Goal: Task Accomplishment & Management: Complete application form

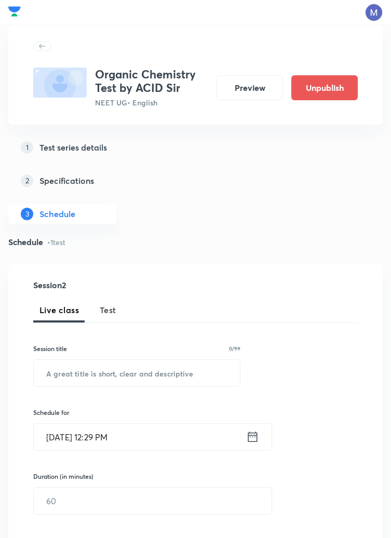
scroll to position [283, 0]
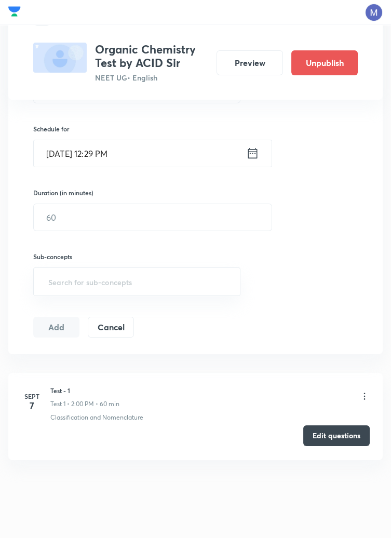
click at [341, 435] on button "Edit questions" at bounding box center [336, 435] width 66 height 21
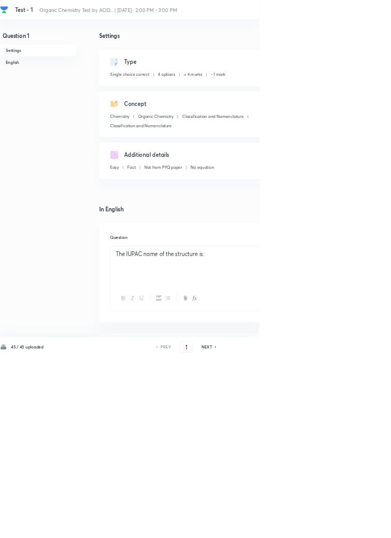
click at [316, 528] on h6 "NEXT" at bounding box center [312, 522] width 16 height 9
type input "2"
checkbox input "false"
checkbox input "true"
click at [326, 525] on icon at bounding box center [325, 523] width 2 height 3
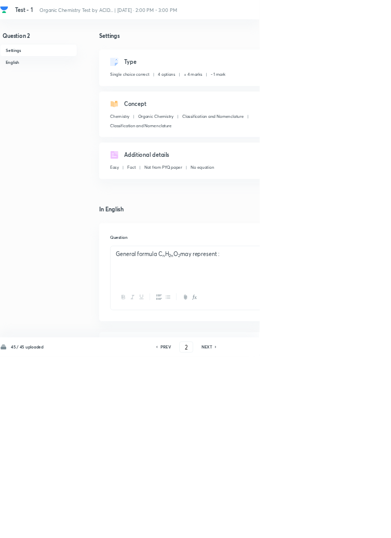
type input "3"
checkbox input "true"
click at [325, 526] on icon at bounding box center [325, 522] width 3 height 5
type input "4"
checkbox input "false"
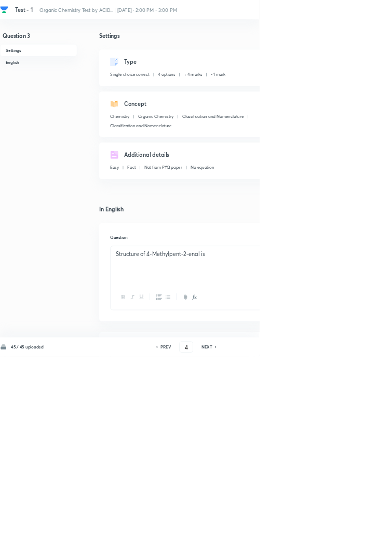
checkbox input "true"
click at [326, 525] on icon at bounding box center [325, 523] width 2 height 3
type input "5"
checkbox input "false"
checkbox input "true"
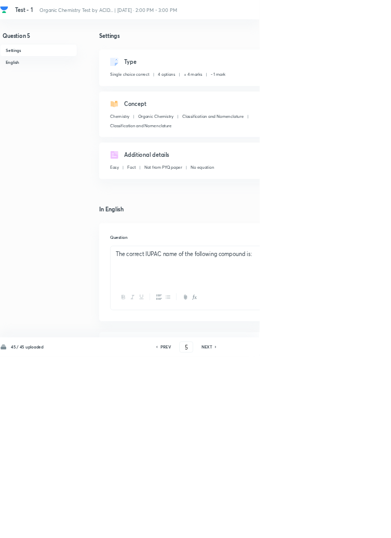
click at [321, 528] on div "NEXT" at bounding box center [313, 522] width 28 height 9
type input "6"
checkbox input "false"
checkbox input "true"
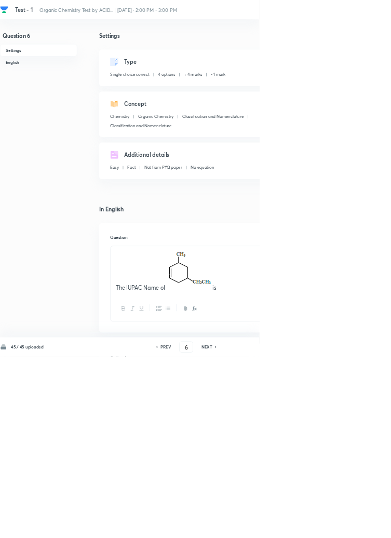
click at [325, 526] on icon at bounding box center [325, 522] width 3 height 5
type input "7"
checkbox input "true"
click at [325, 526] on icon at bounding box center [325, 522] width 3 height 5
type input "8"
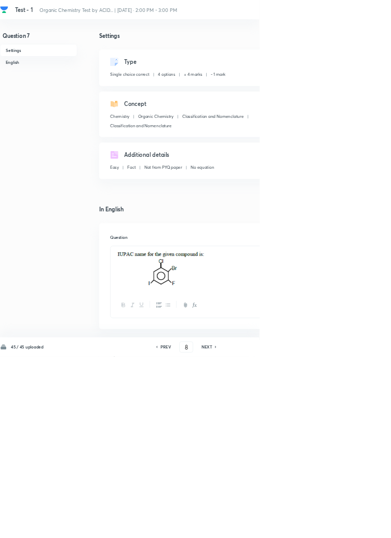
checkbox input "false"
checkbox input "true"
click at [325, 525] on icon at bounding box center [325, 523] width 2 height 3
type input "9"
checkbox input "false"
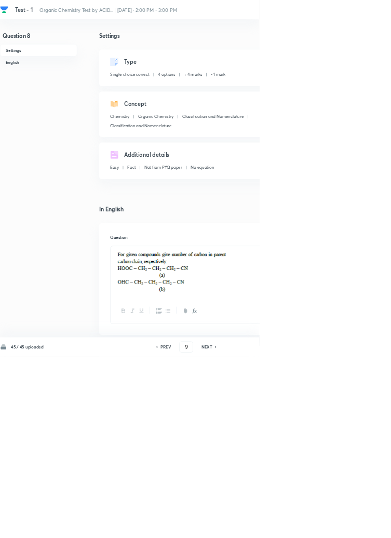
checkbox input "true"
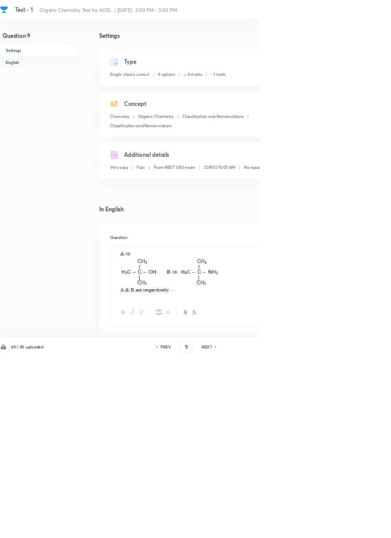
click at [325, 525] on icon at bounding box center [325, 523] width 2 height 3
type input "10"
checkbox input "false"
checkbox input "true"
click at [325, 526] on icon at bounding box center [325, 522] width 3 height 5
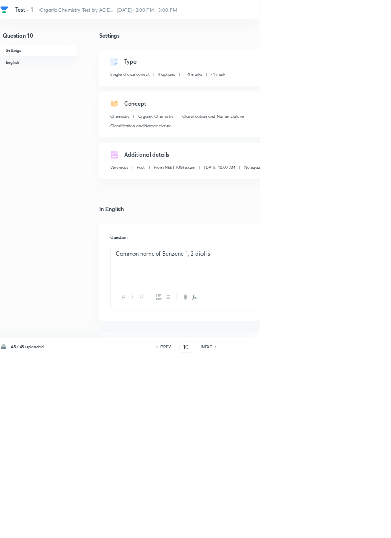
type input "11"
checkbox input "false"
checkbox input "true"
click at [325, 526] on icon at bounding box center [325, 522] width 3 height 5
type input "12"
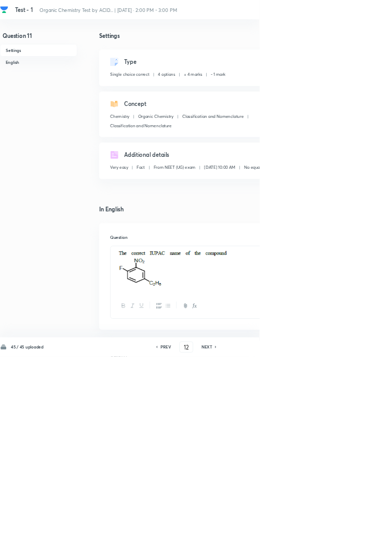
checkbox input "false"
checkbox input "true"
click at [326, 525] on icon at bounding box center [325, 523] width 2 height 3
type input "13"
checkbox input "false"
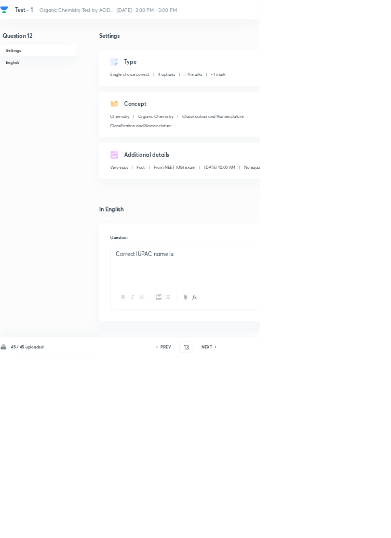
checkbox input "true"
click at [325, 525] on icon at bounding box center [325, 523] width 2 height 3
type input "14"
checkbox input "false"
checkbox input "true"
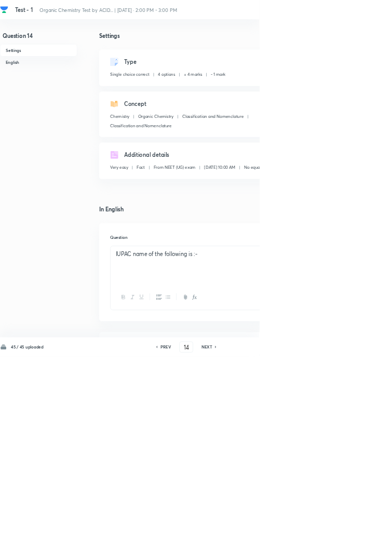
click at [326, 525] on icon at bounding box center [325, 523] width 2 height 3
type input "15"
checkbox input "true"
click at [325, 525] on icon at bounding box center [325, 523] width 2 height 3
type input "16"
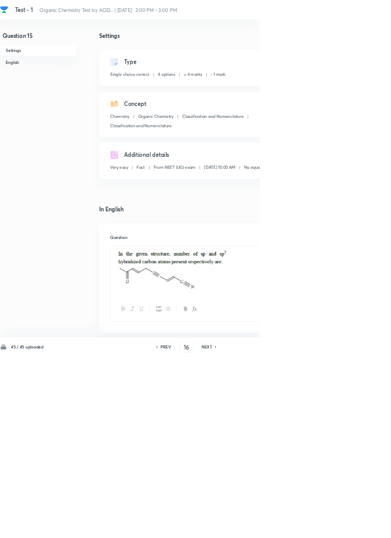
checkbox input "false"
checkbox input "true"
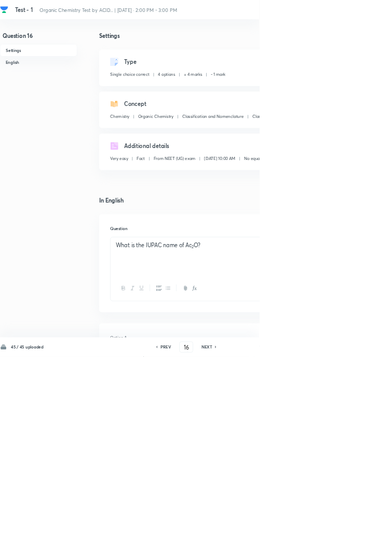
click at [326, 526] on icon at bounding box center [325, 522] width 3 height 5
type input "17"
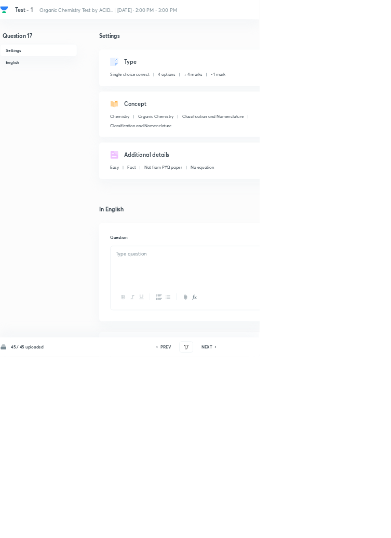
checkbox input "false"
checkbox input "true"
click at [326, 525] on icon at bounding box center [325, 523] width 2 height 3
type input "18"
checkbox input "true"
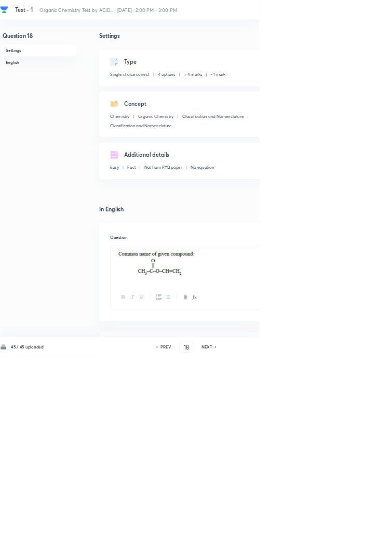
click at [326, 525] on icon at bounding box center [325, 523] width 2 height 3
type input "19"
checkbox input "false"
checkbox input "true"
click at [324, 528] on div "NEXT" at bounding box center [313, 522] width 28 height 9
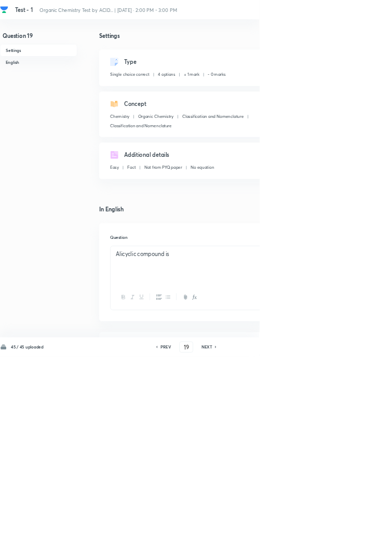
type input "20"
checkbox input "false"
checkbox input "true"
click at [251, 528] on h6 "PREV" at bounding box center [250, 522] width 16 height 9
type input "19"
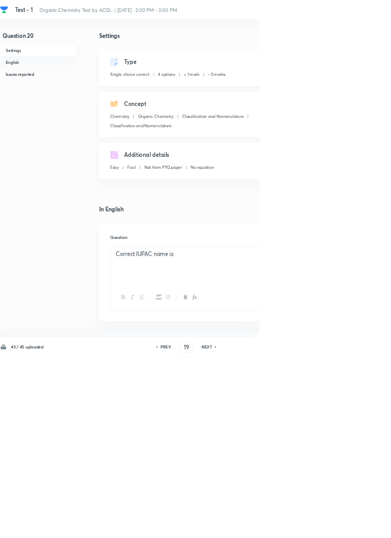
checkbox input "false"
checkbox input "true"
click at [255, 528] on h6 "PREV" at bounding box center [250, 522] width 16 height 9
type input "18"
checkbox input "false"
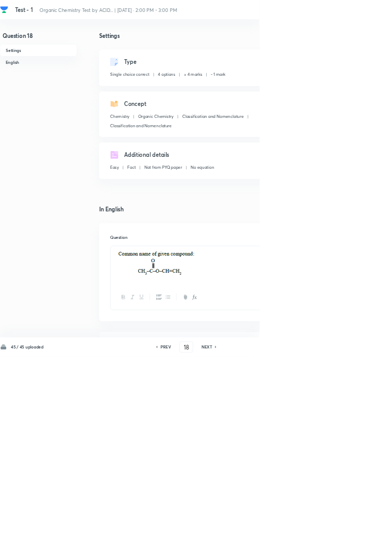
checkbox input "true"
click at [326, 525] on icon at bounding box center [325, 523] width 2 height 3
type input "19"
checkbox input "false"
checkbox input "true"
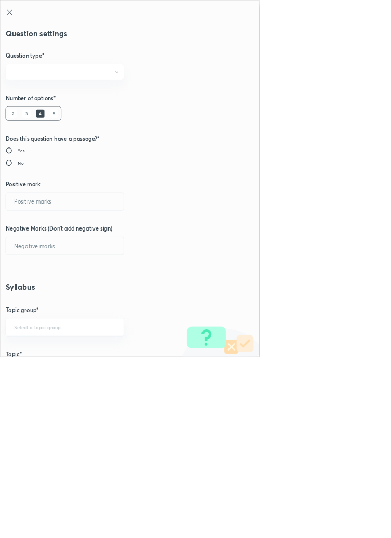
radio input "true"
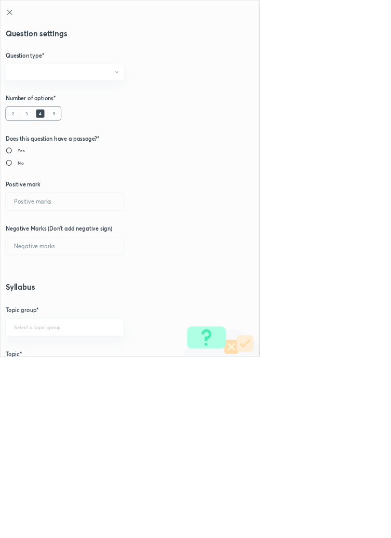
radio input "true"
type input "1"
type input "0"
type input "Chemistry"
type input "Organic Chemistry"
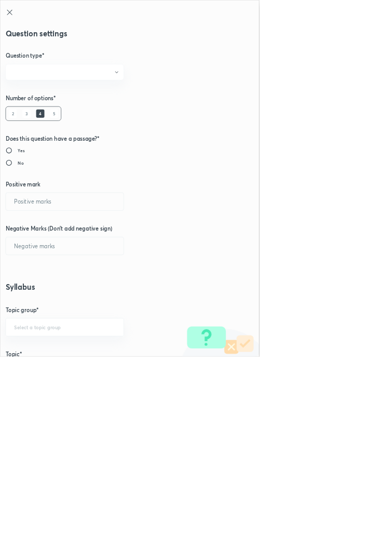
type input "Classification and Nomenclature"
click at [34, 303] on input "1" at bounding box center [97, 304] width 177 height 26
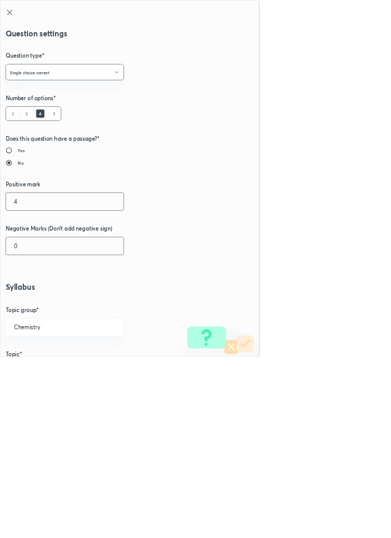
type input "4"
click at [42, 375] on input "0" at bounding box center [97, 371] width 177 height 26
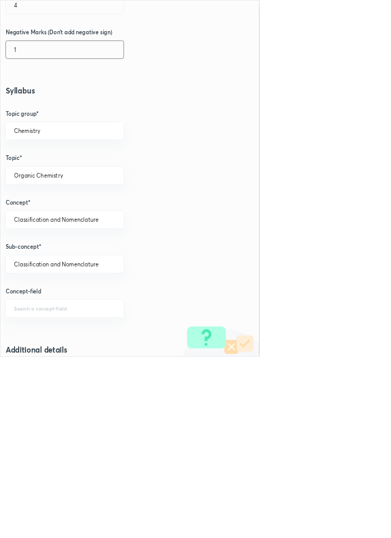
scroll to position [584, 0]
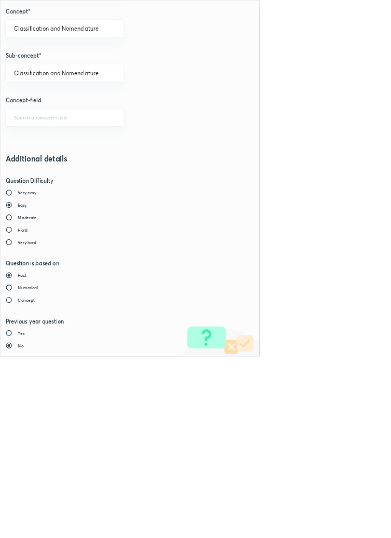
type input "1"
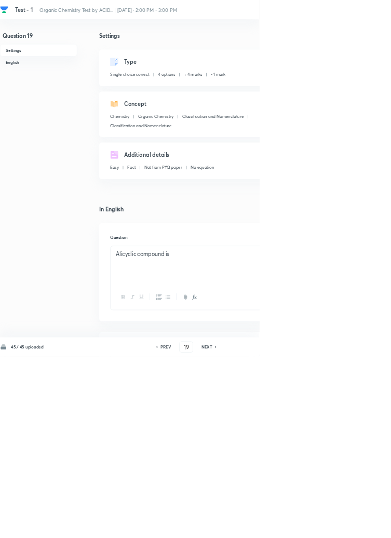
type input "20"
checkbox input "false"
checkbox input "true"
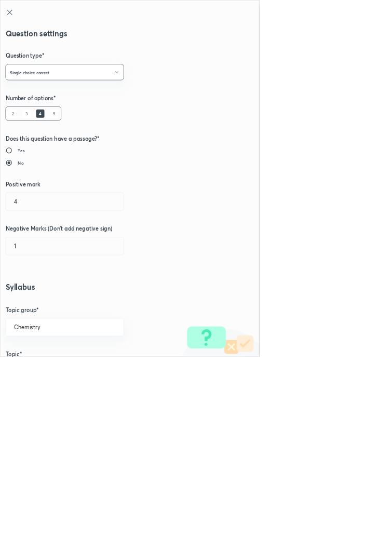
type input "1"
type input "0"
click at [40, 306] on input "1" at bounding box center [97, 304] width 177 height 26
type input "4"
click at [37, 373] on input "0" at bounding box center [97, 371] width 177 height 26
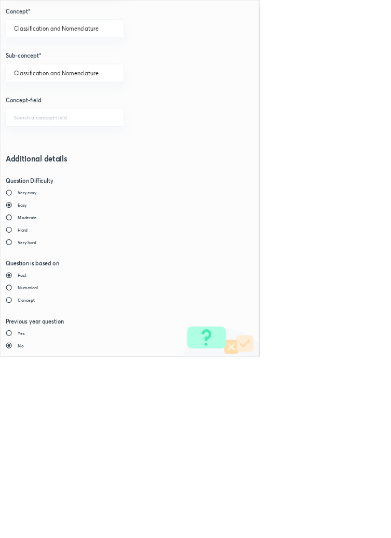
type input "1"
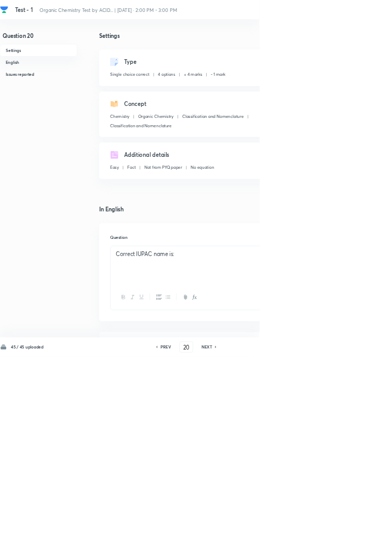
type input "21"
checkbox input "false"
checkbox input "true"
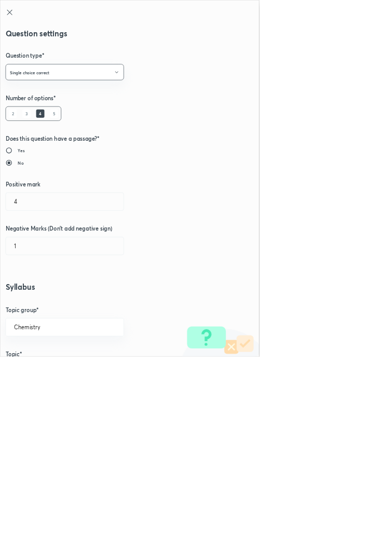
type input "1"
type input "0"
click at [37, 305] on input "1" at bounding box center [97, 304] width 177 height 26
type input "4"
click at [30, 375] on input "0" at bounding box center [97, 371] width 177 height 26
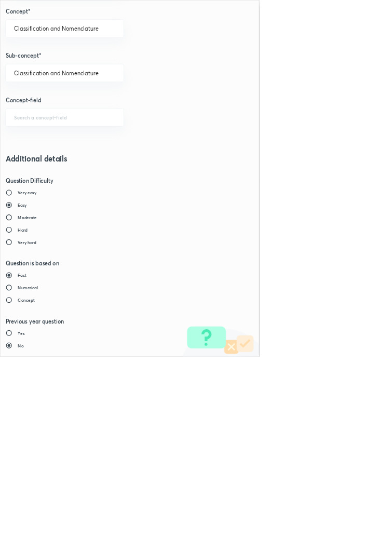
type input "1"
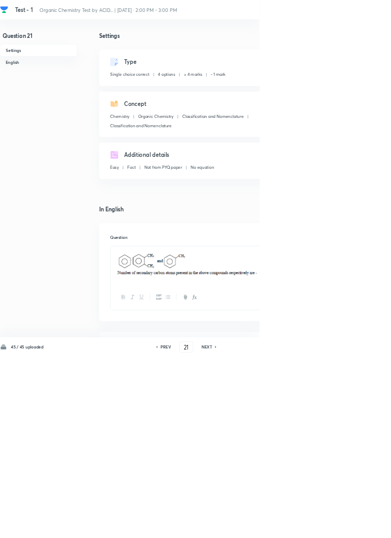
type input "22"
checkbox input "false"
checkbox input "true"
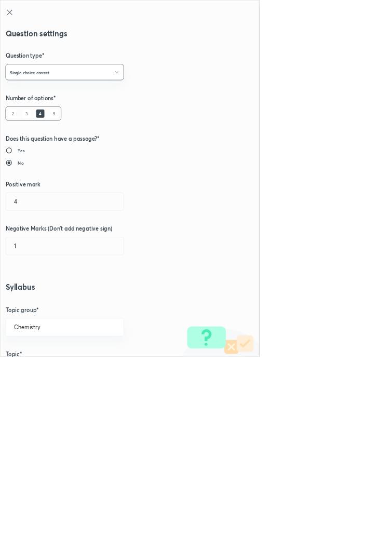
type input "1"
type input "0"
click at [35, 309] on input "1" at bounding box center [97, 304] width 177 height 26
type input "4"
click at [38, 374] on input "0" at bounding box center [97, 371] width 177 height 26
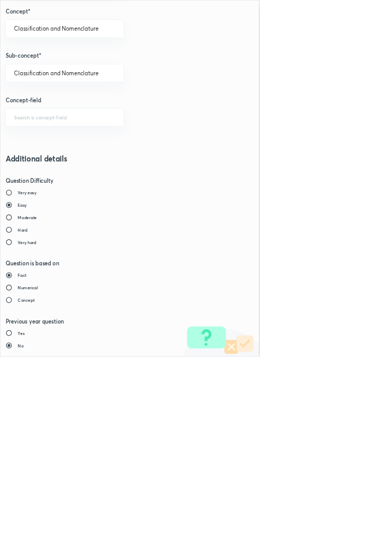
type input "1"
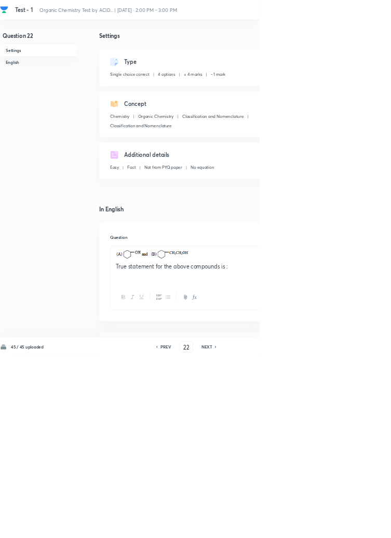
type input "23"
checkbox input "false"
checkbox input "true"
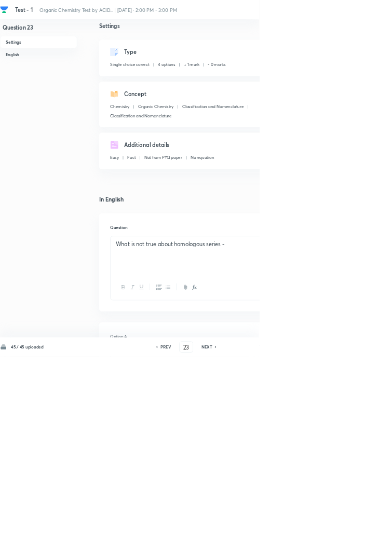
scroll to position [0, 0]
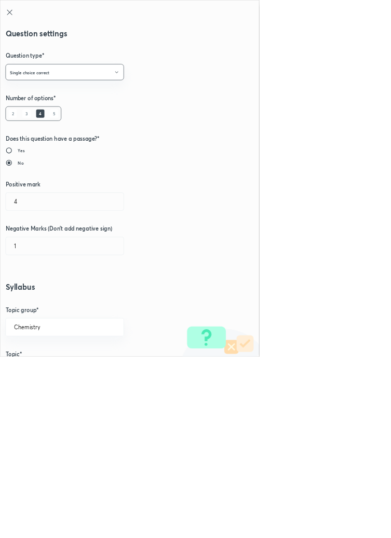
type input "1"
type input "0"
click at [40, 306] on input "1" at bounding box center [97, 304] width 177 height 26
type input "4"
click at [38, 383] on input "0" at bounding box center [97, 371] width 177 height 26
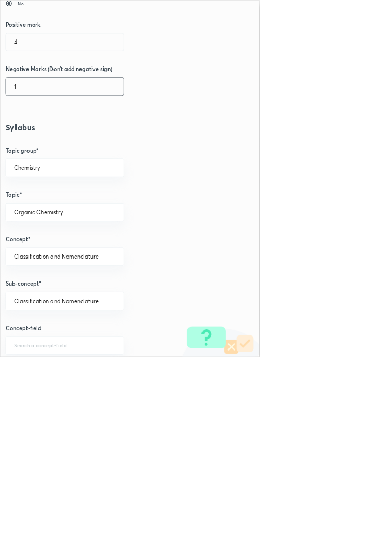
scroll to position [584, 0]
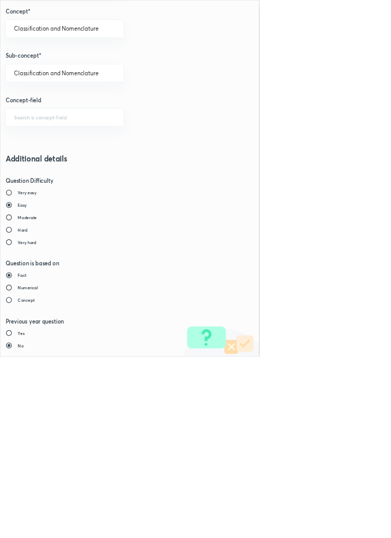
type input "1"
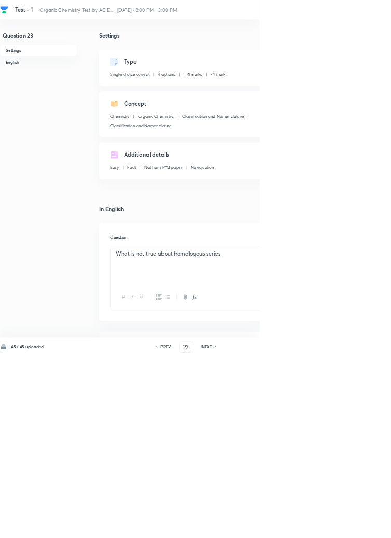
type input "24"
checkbox input "true"
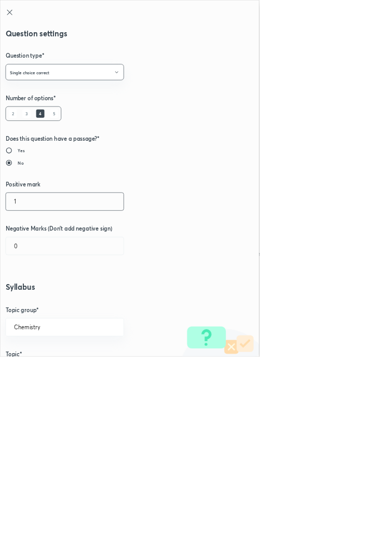
click at [43, 305] on input "1" at bounding box center [97, 304] width 177 height 26
type input "4"
click at [33, 374] on input "0" at bounding box center [97, 371] width 177 height 26
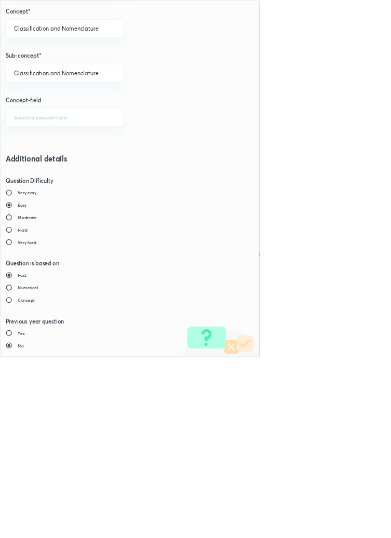
type input "1"
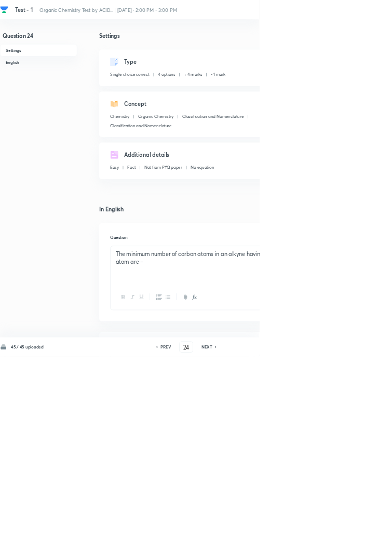
type input "25"
checkbox input "false"
checkbox input "true"
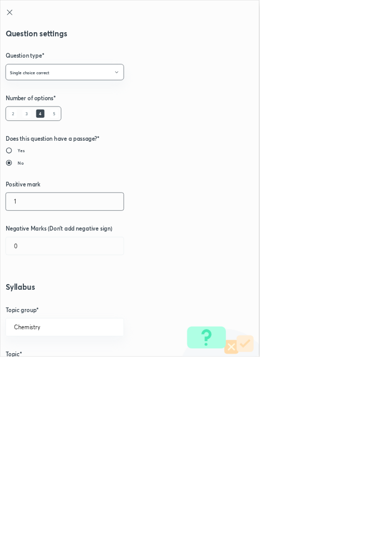
click at [40, 307] on input "1" at bounding box center [97, 304] width 177 height 26
type input "4"
click at [37, 373] on input "0" at bounding box center [97, 371] width 177 height 26
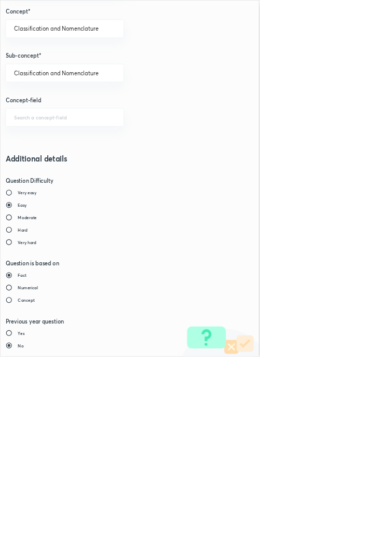
type input "1"
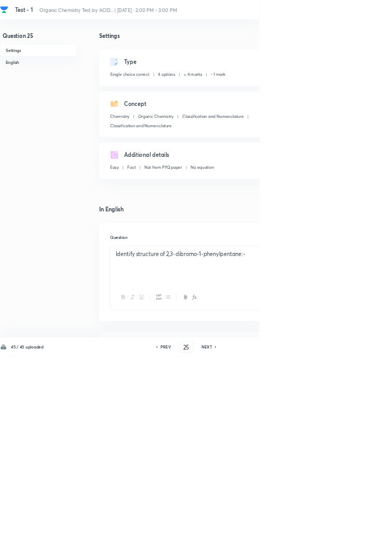
type input "26"
checkbox input "false"
checkbox input "true"
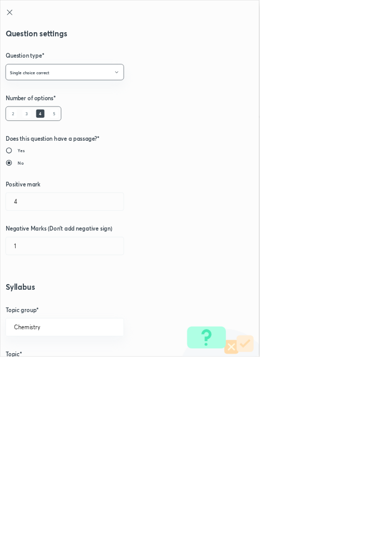
radio input "false"
radio input "true"
radio input "false"
radio input "true"
type input "1"
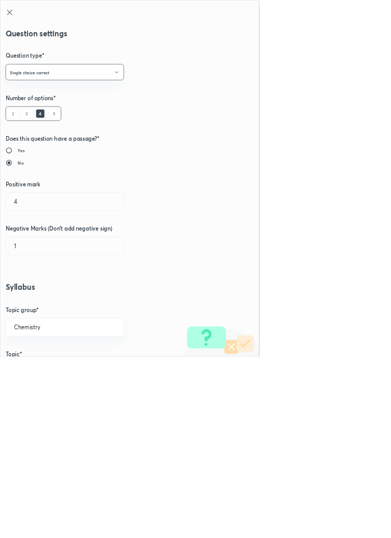
type input "0"
type input "Alkanes & Alkyl Halides"
type input "How To Name Alkynes"
click at [36, 308] on input "1" at bounding box center [97, 304] width 177 height 26
type input "4"
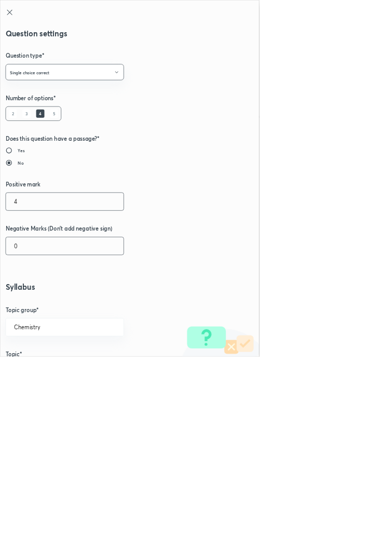
click at [42, 373] on input "0" at bounding box center [97, 371] width 177 height 26
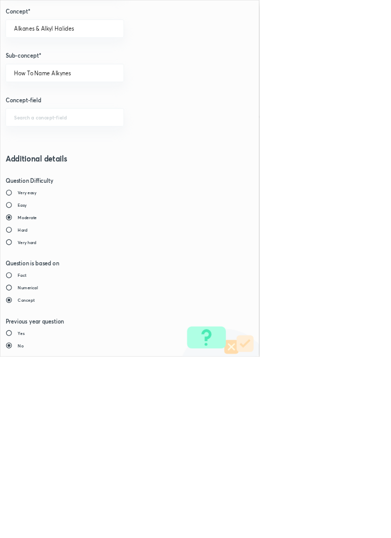
type input "1"
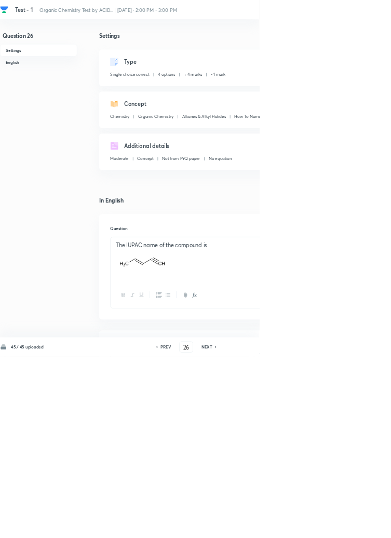
type input "27"
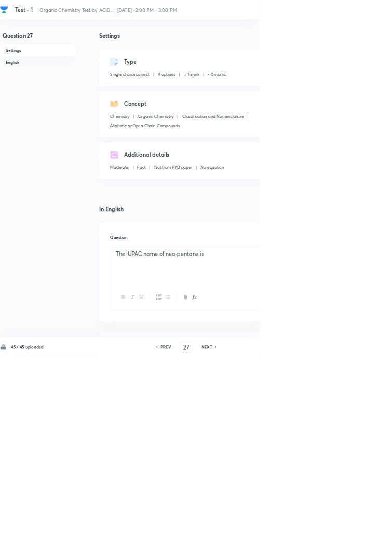
checkbox input "true"
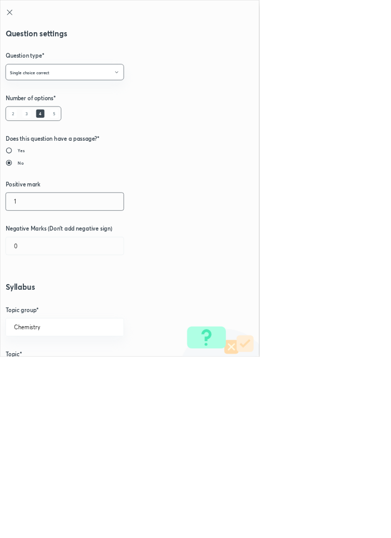
click at [45, 307] on input "1" at bounding box center [97, 304] width 177 height 26
type input "4"
click at [26, 373] on input "0" at bounding box center [97, 371] width 177 height 26
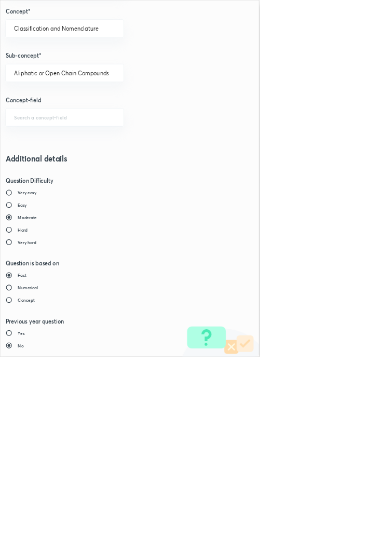
type input "1"
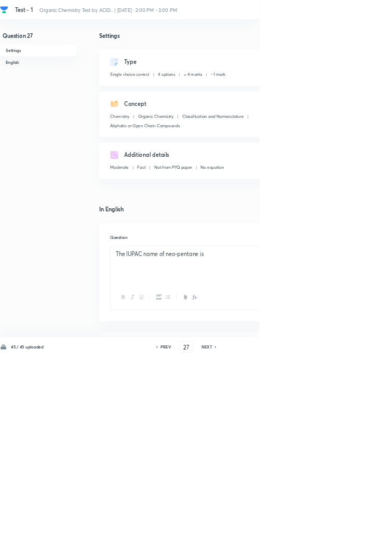
type input "28"
checkbox input "false"
checkbox input "true"
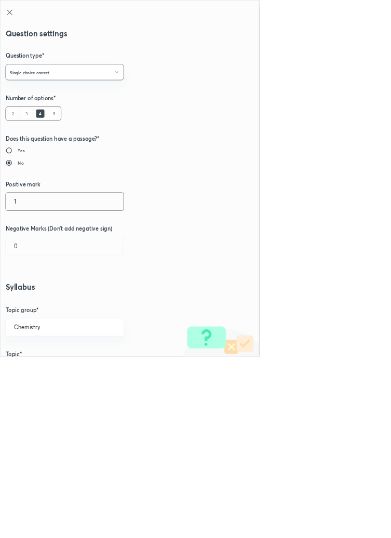
click at [38, 302] on input "1" at bounding box center [97, 304] width 177 height 26
type input "4"
click at [52, 374] on input "0" at bounding box center [97, 371] width 177 height 26
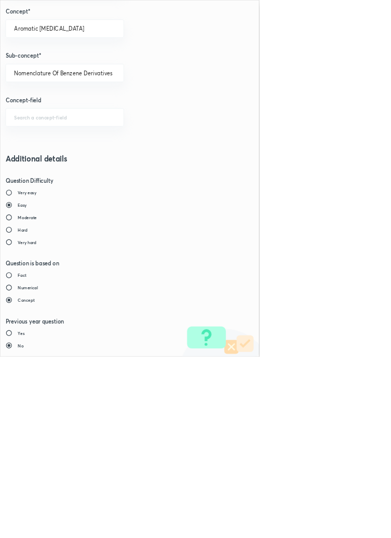
type input "1"
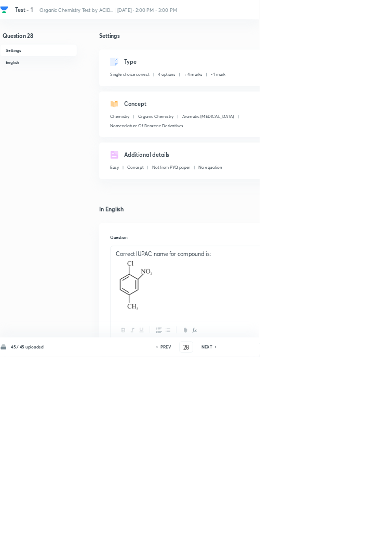
type input "29"
checkbox input "false"
checkbox input "true"
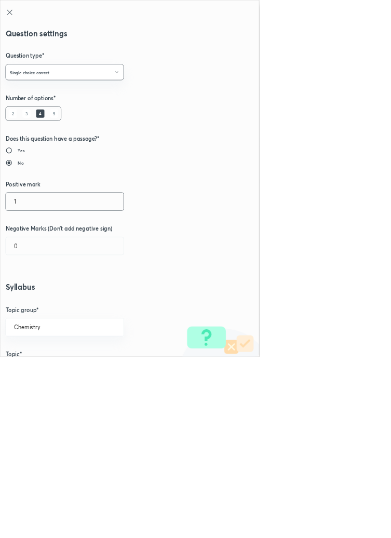
click at [39, 308] on input "1" at bounding box center [97, 304] width 177 height 26
type input "4"
click at [35, 380] on input "0" at bounding box center [97, 371] width 177 height 26
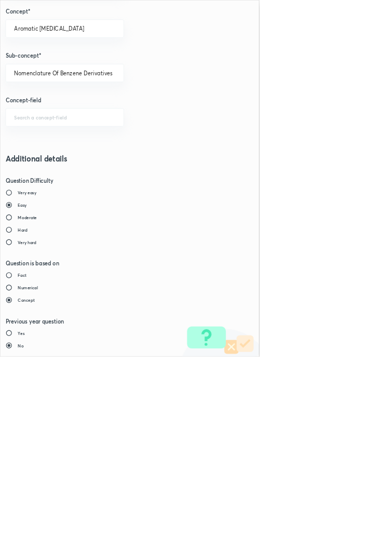
type input "1"
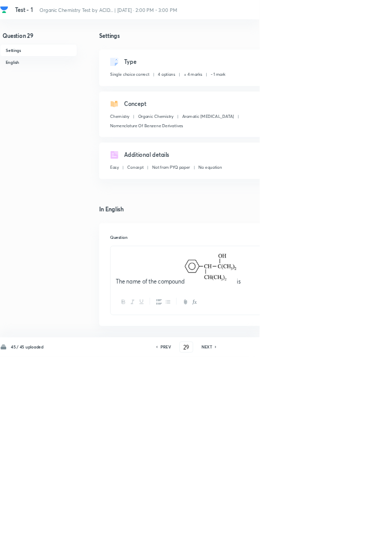
type input "30"
checkbox input "true"
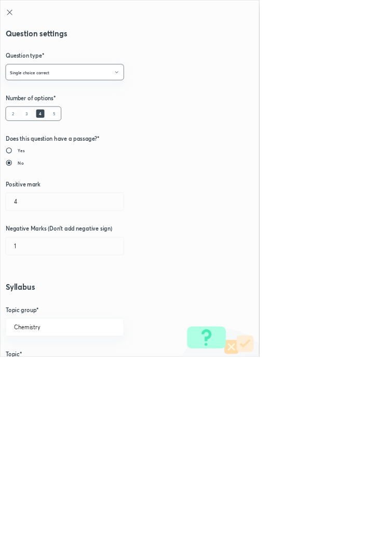
radio input "false"
radio input "true"
radio input "false"
type input "1"
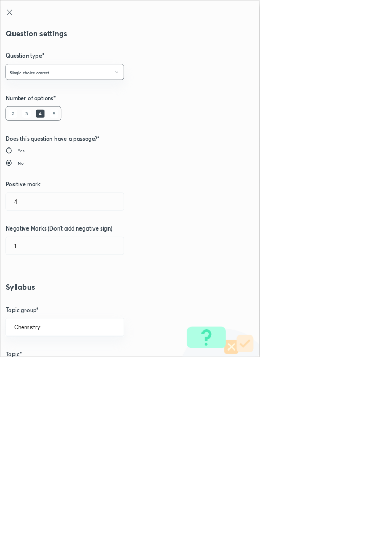
type input "0"
type input "Classification and Nomenclature"
type input "IUPAC Name System or Geneva Name system"
click at [42, 306] on input "1" at bounding box center [97, 304] width 177 height 26
type input "4"
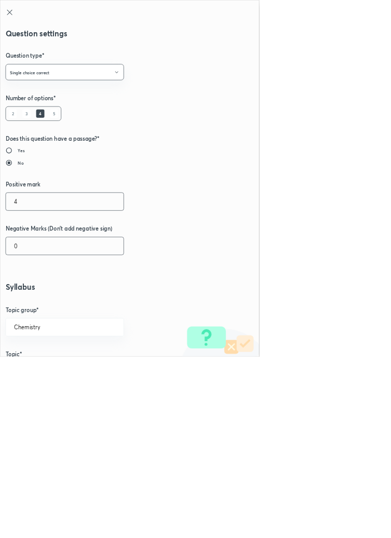
click at [39, 381] on input "0" at bounding box center [97, 371] width 177 height 26
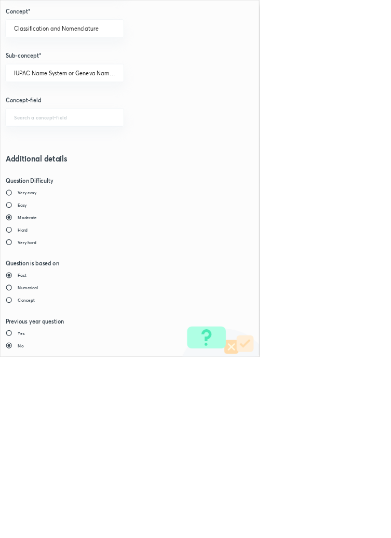
type input "1"
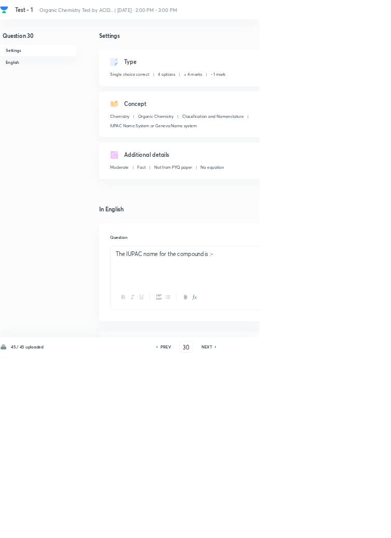
type input "31"
checkbox input "false"
checkbox input "true"
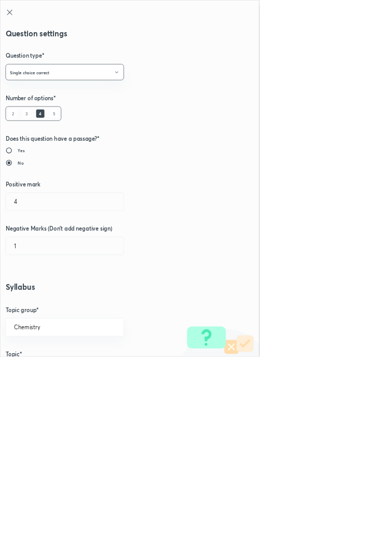
radio input "true"
radio input "false"
radio input "true"
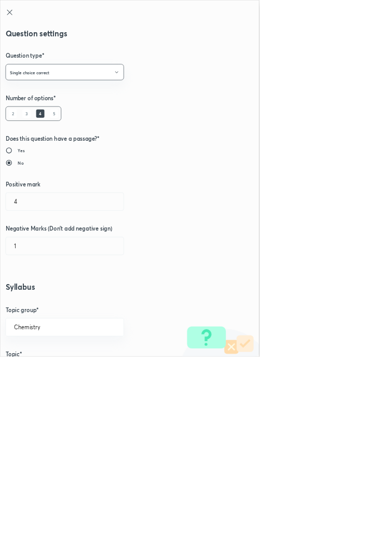
radio input "false"
type input "1"
type input "0"
type input "Nomenclature of Aromatic Compounds"
click at [44, 306] on input "1" at bounding box center [97, 304] width 177 height 26
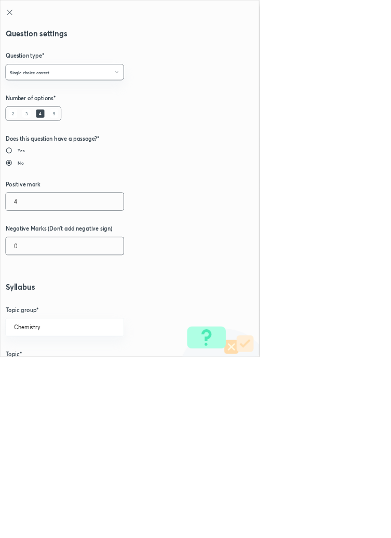
type input "4"
click at [42, 380] on input "0" at bounding box center [97, 371] width 177 height 26
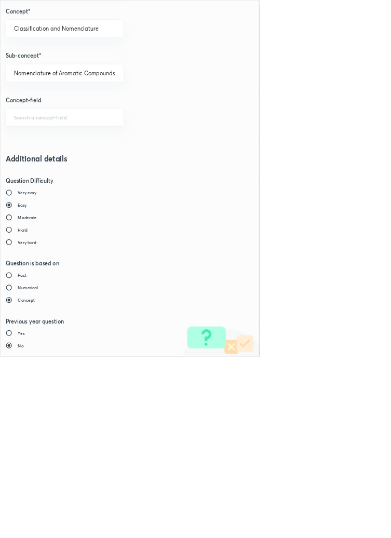
type input "1"
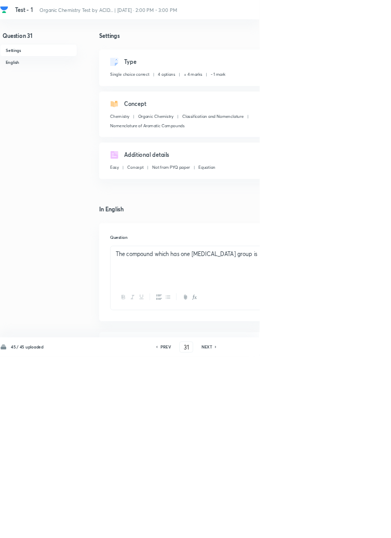
type input "32"
checkbox input "false"
checkbox input "true"
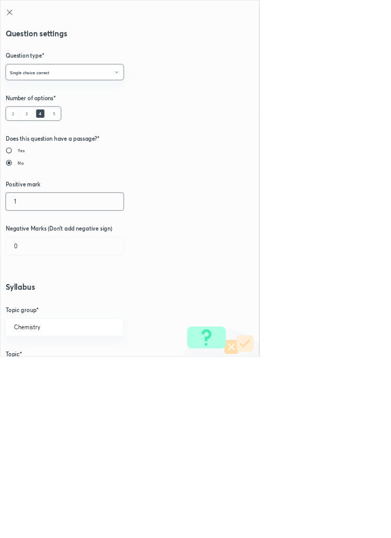
click at [42, 306] on input "1" at bounding box center [97, 304] width 177 height 26
type input "4"
click at [44, 375] on input "0" at bounding box center [97, 371] width 177 height 26
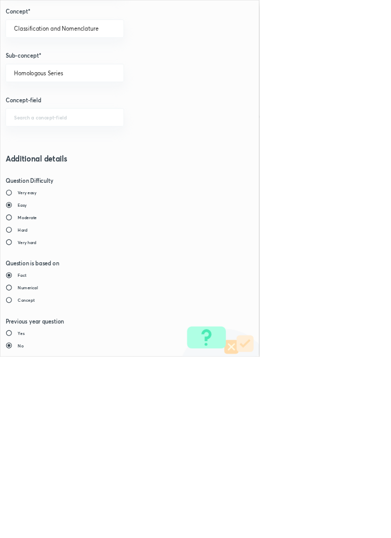
type input "1"
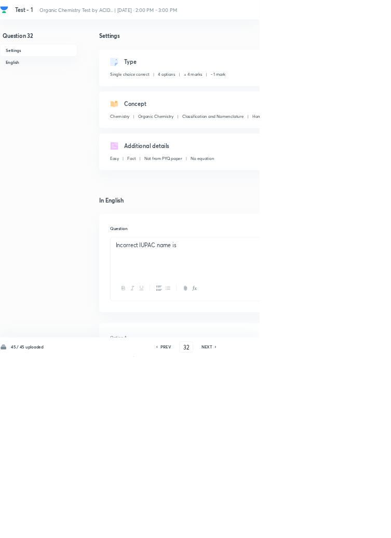
type input "33"
checkbox input "false"
checkbox input "true"
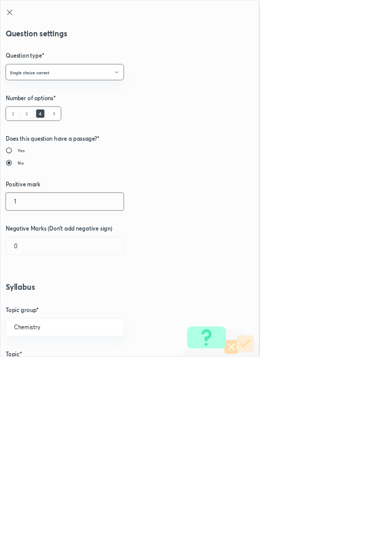
click at [42, 306] on input "1" at bounding box center [97, 304] width 177 height 26
type input "4"
click at [49, 375] on input "0" at bounding box center [97, 371] width 177 height 26
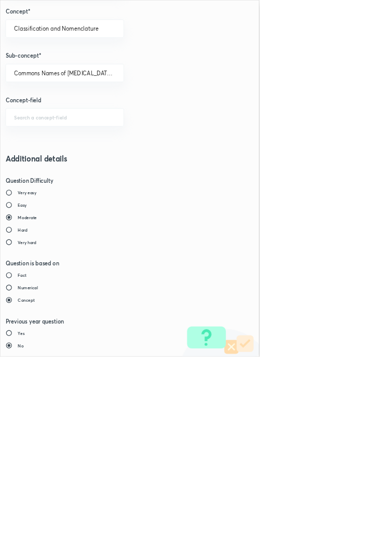
type input "1"
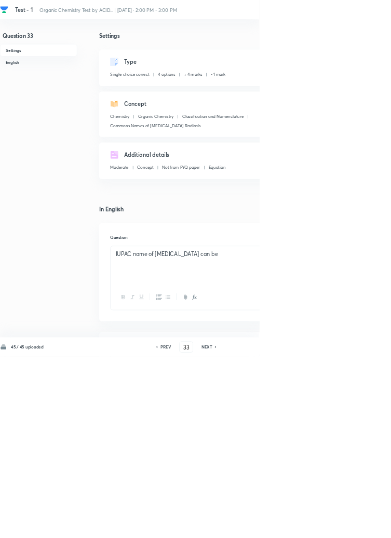
type input "34"
checkbox input "false"
checkbox input "true"
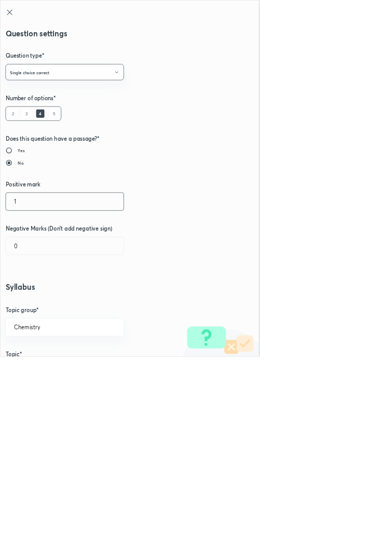
click at [34, 307] on input "1" at bounding box center [97, 304] width 177 height 26
type input "4"
click at [42, 373] on input "0" at bounding box center [97, 371] width 177 height 26
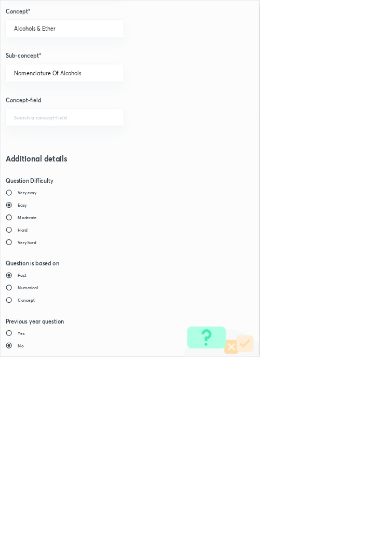
type input "1"
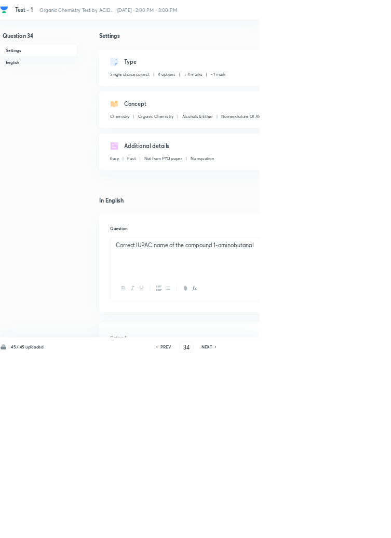
type input "35"
checkbox input "true"
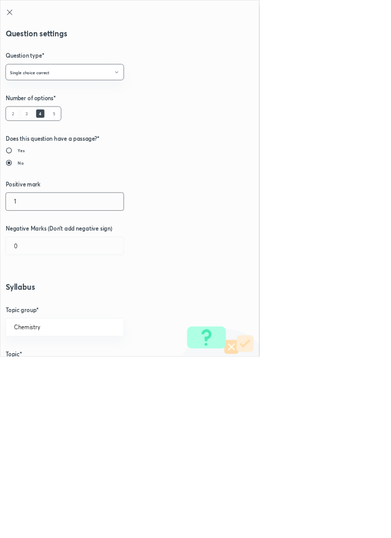
click at [40, 306] on input "1" at bounding box center [97, 304] width 177 height 26
type input "4"
click at [43, 375] on input "0" at bounding box center [97, 371] width 177 height 26
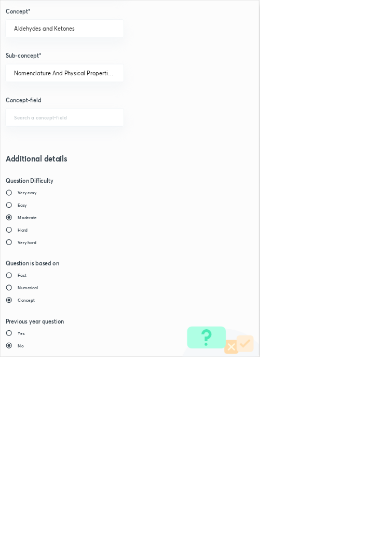
type input "1"
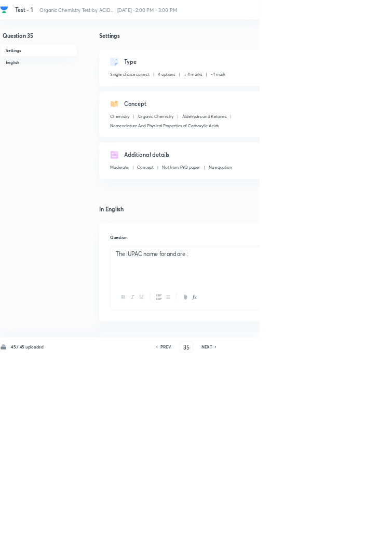
type input "36"
checkbox input "false"
checkbox input "true"
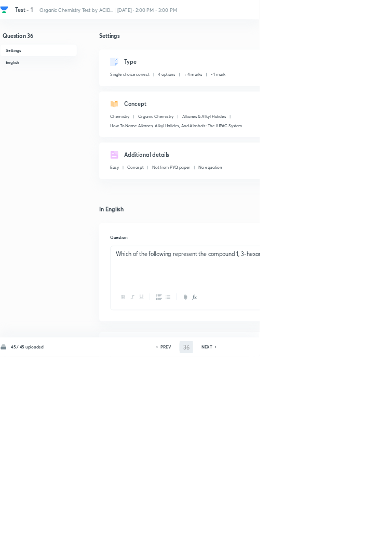
type input "37"
checkbox input "true"
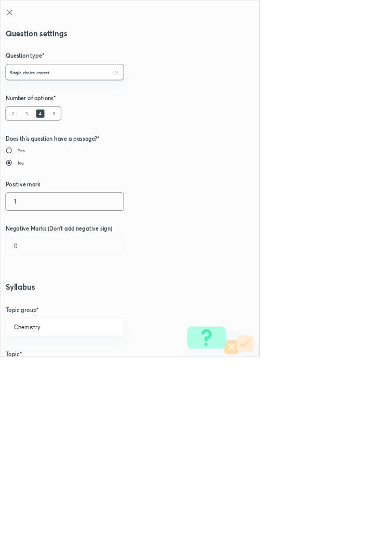
click at [34, 305] on input "1" at bounding box center [97, 304] width 177 height 26
type input "4"
click at [37, 373] on input "0" at bounding box center [97, 371] width 177 height 26
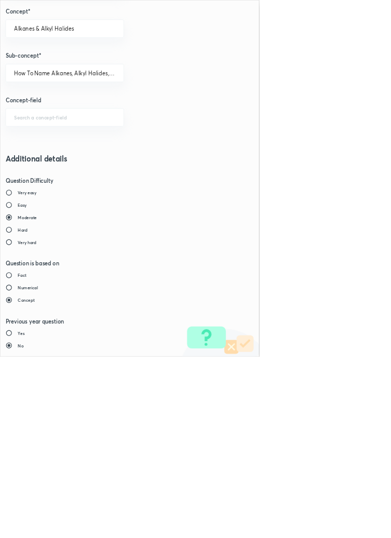
type input "1"
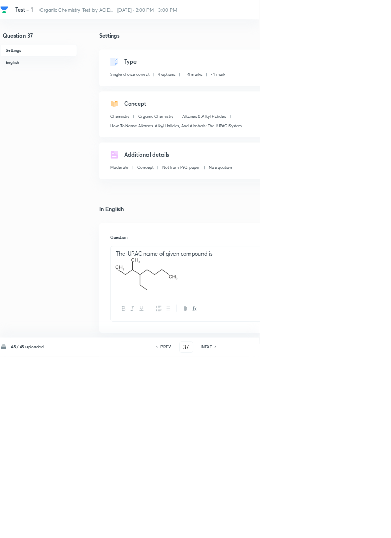
type input "38"
checkbox input "false"
checkbox input "true"
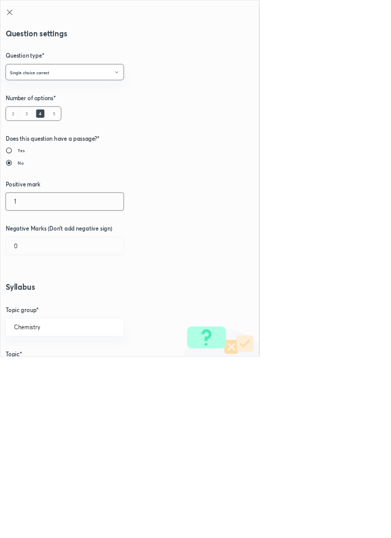
click at [30, 308] on input "1" at bounding box center [97, 304] width 177 height 26
type input "4"
click at [22, 381] on input "0" at bounding box center [97, 371] width 177 height 26
click at [46, 373] on input "0" at bounding box center [97, 371] width 177 height 26
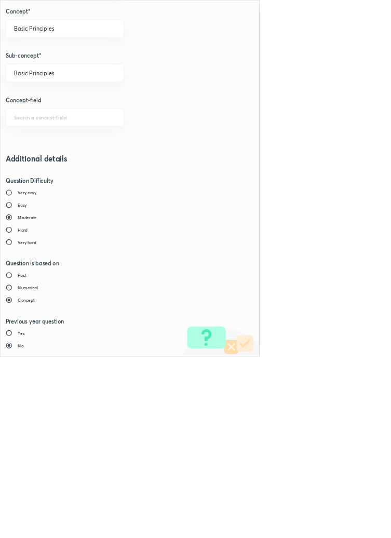
type input "1"
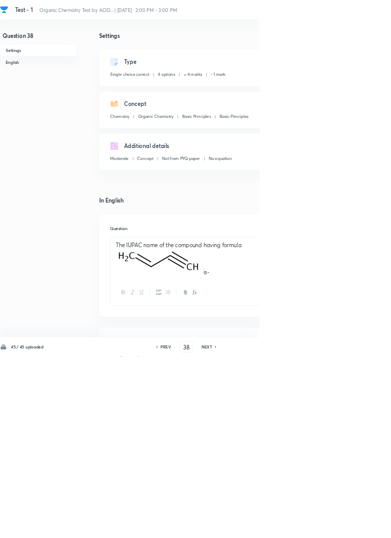
type input "39"
checkbox input "false"
checkbox input "true"
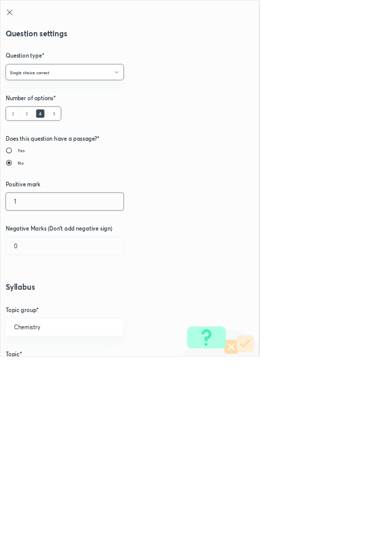
click at [39, 306] on input "1" at bounding box center [97, 304] width 177 height 26
click at [36, 374] on input "0" at bounding box center [97, 371] width 177 height 26
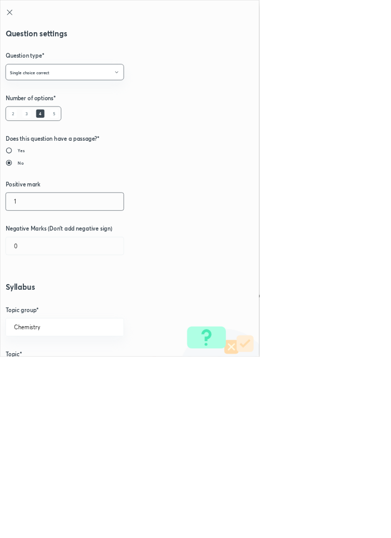
click at [39, 308] on input "1" at bounding box center [97, 304] width 177 height 26
click at [32, 380] on input "0" at bounding box center [97, 371] width 177 height 26
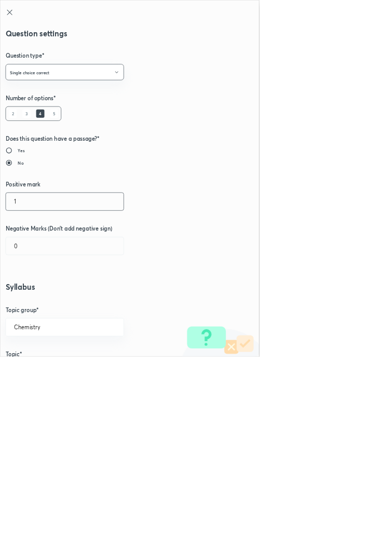
click at [33, 307] on input "1" at bounding box center [97, 304] width 177 height 26
click at [49, 374] on input "0" at bounding box center [97, 371] width 177 height 26
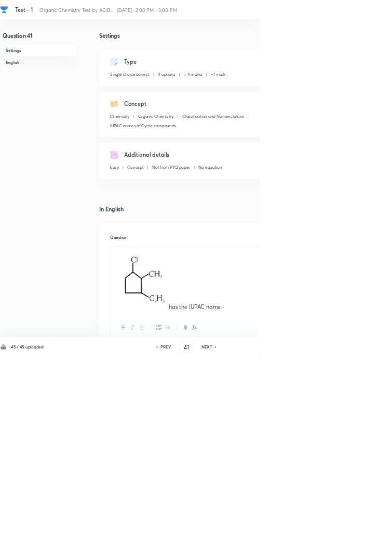
click at [390, 112] on div "Type Single choice correct 4 options + 1 mark - 0 marks Edit" at bounding box center [331, 102] width 365 height 55
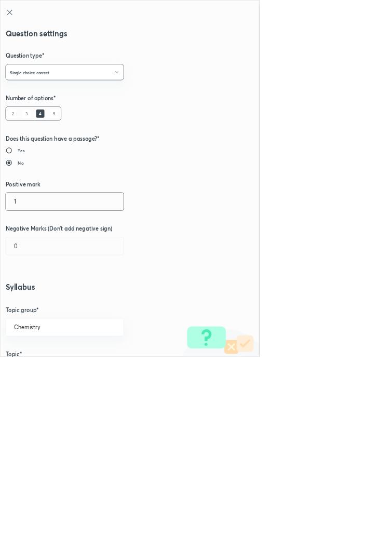
click at [36, 304] on input "1" at bounding box center [97, 304] width 177 height 26
click at [35, 375] on input "0" at bounding box center [97, 371] width 177 height 26
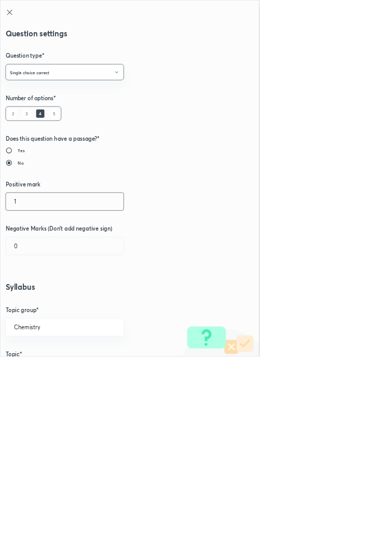
click at [40, 303] on input "1" at bounding box center [97, 304] width 177 height 26
click at [37, 373] on input "0" at bounding box center [97, 371] width 177 height 26
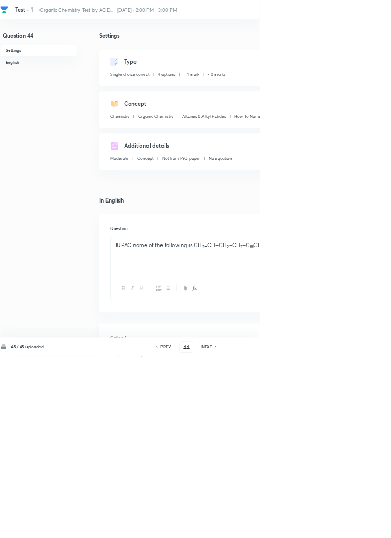
click at [390, 77] on div "Type Single choice correct 4 options + 1 mark - 0 marks Edit" at bounding box center [331, 102] width 365 height 55
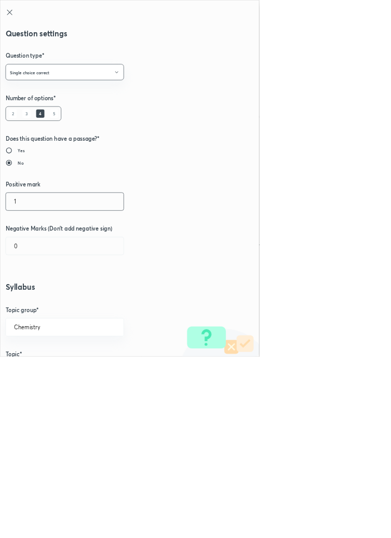
click at [37, 299] on input "1" at bounding box center [97, 304] width 177 height 26
click at [41, 371] on input "0" at bounding box center [97, 371] width 177 height 26
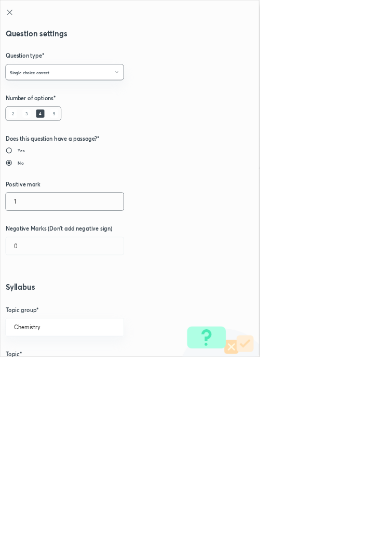
click at [45, 307] on input "1" at bounding box center [97, 304] width 177 height 26
click at [36, 376] on input "0" at bounding box center [97, 371] width 177 height 26
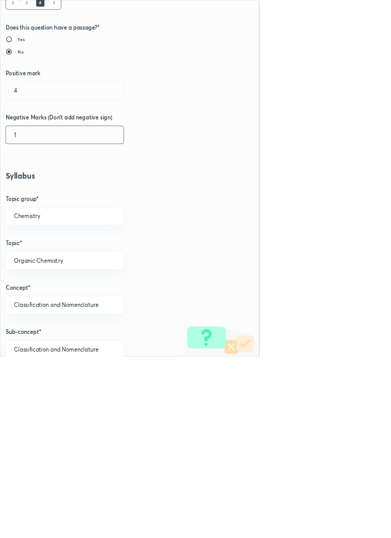
scroll to position [715, 0]
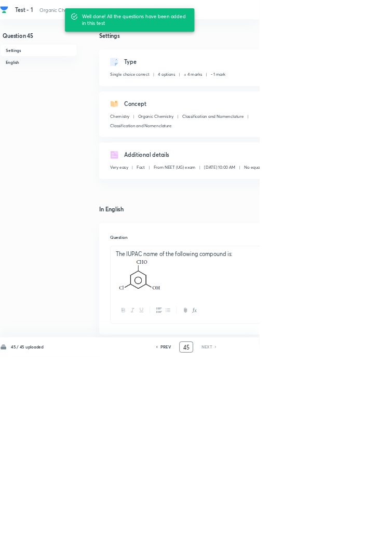
click at [286, 532] on input "45" at bounding box center [281, 523] width 20 height 18
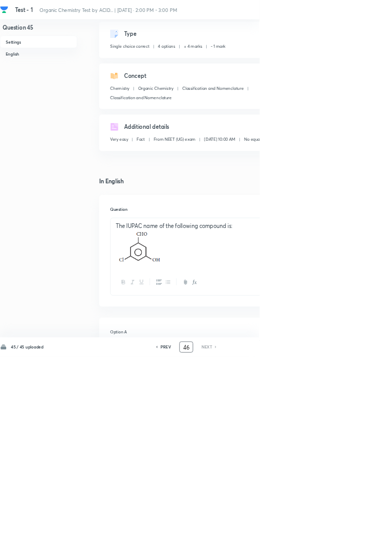
scroll to position [0, 0]
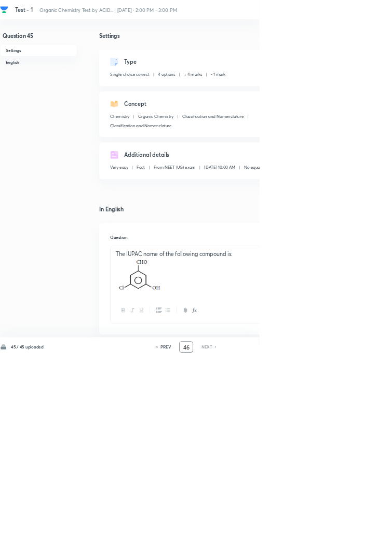
click at [238, 526] on icon at bounding box center [236, 522] width 3 height 5
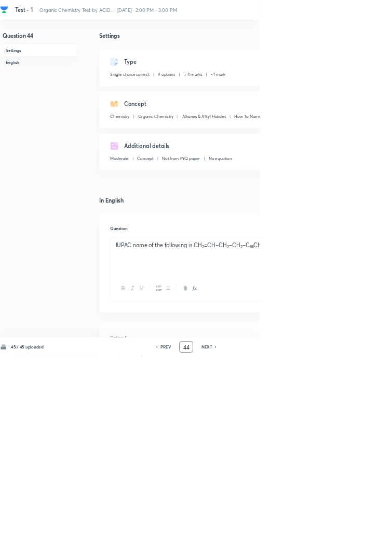
click at [282, 532] on input "44" at bounding box center [281, 523] width 20 height 18
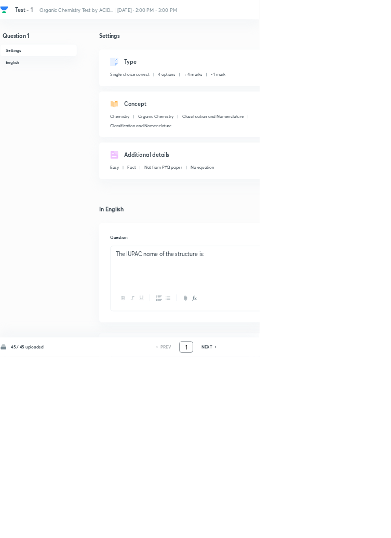
click at [323, 537] on div "45 / 45 uploaded PREV 1 ​ NEXT Remove Save" at bounding box center [294, 523] width 589 height 29
click at [326, 525] on icon at bounding box center [325, 523] width 2 height 3
click at [325, 526] on icon at bounding box center [325, 522] width 3 height 5
click at [316, 528] on h6 "NEXT" at bounding box center [312, 522] width 16 height 9
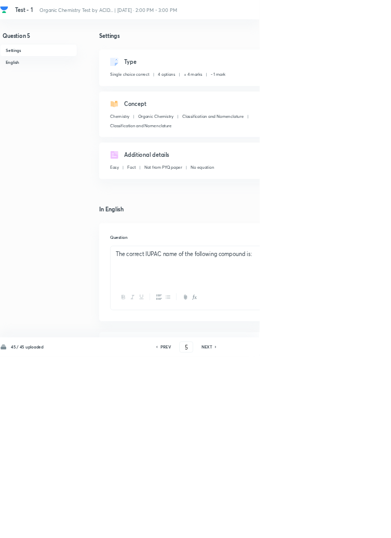
click at [314, 528] on h6 "NEXT" at bounding box center [312, 522] width 16 height 9
click at [313, 528] on h6 "NEXT" at bounding box center [312, 522] width 16 height 9
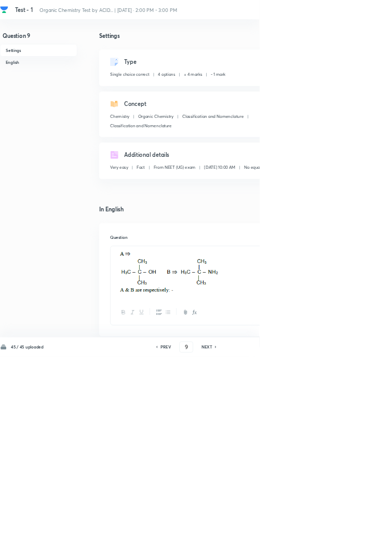
click at [311, 528] on h6 "NEXT" at bounding box center [312, 522] width 16 height 9
click at [325, 526] on icon at bounding box center [325, 522] width 3 height 5
click at [316, 528] on h6 "NEXT" at bounding box center [312, 522] width 16 height 9
click at [312, 528] on h6 "NEXT" at bounding box center [312, 522] width 16 height 9
click at [313, 528] on h6 "NEXT" at bounding box center [312, 522] width 16 height 9
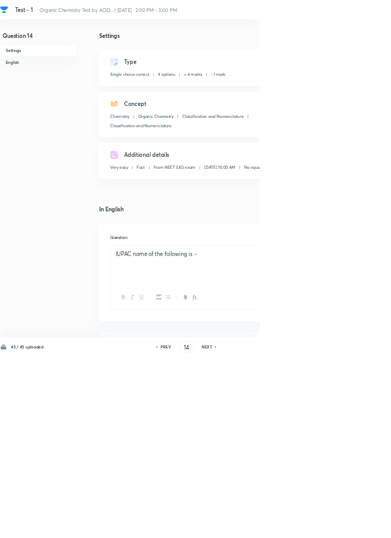
click at [307, 528] on h6 "NEXT" at bounding box center [312, 522] width 16 height 9
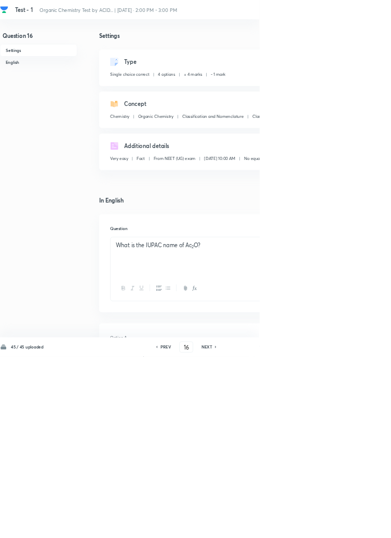
click at [324, 526] on icon at bounding box center [325, 522] width 3 height 5
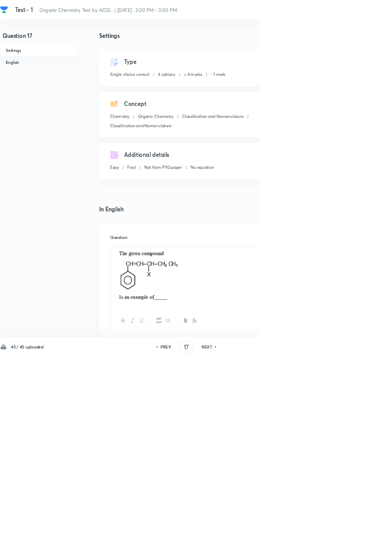
click at [325, 526] on icon at bounding box center [325, 522] width 3 height 5
click at [326, 526] on icon at bounding box center [325, 522] width 3 height 5
click at [317, 528] on h6 "NEXT" at bounding box center [312, 522] width 16 height 9
click at [326, 526] on icon at bounding box center [325, 522] width 3 height 5
click at [326, 525] on icon at bounding box center [325, 523] width 2 height 3
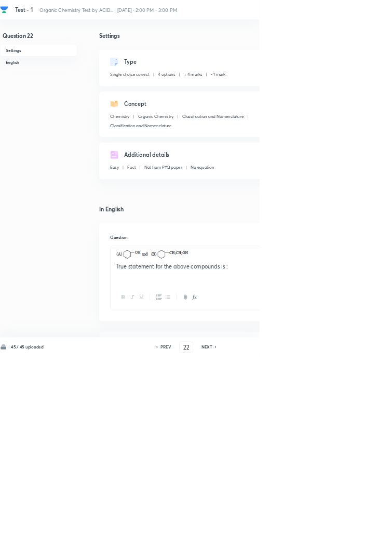
click at [324, 526] on icon at bounding box center [325, 522] width 3 height 5
click at [316, 528] on h6 "NEXT" at bounding box center [312, 522] width 16 height 9
click at [324, 526] on icon at bounding box center [325, 522] width 3 height 5
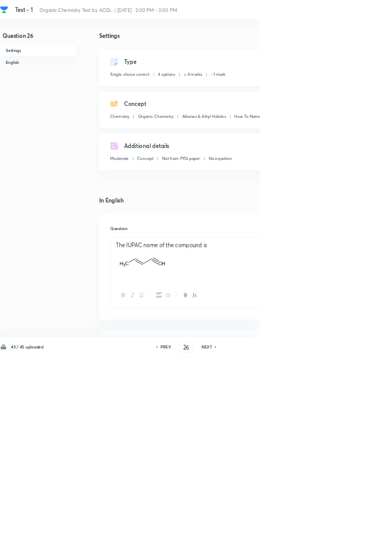
click at [324, 526] on icon at bounding box center [325, 522] width 3 height 5
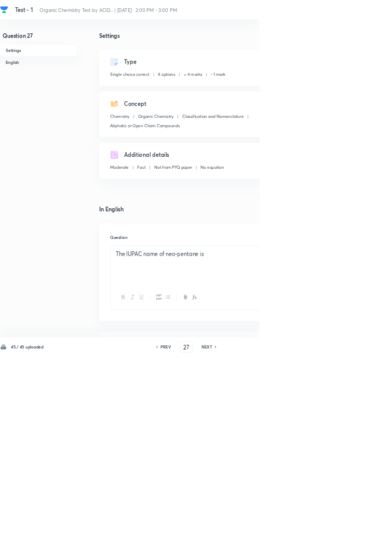
click at [325, 526] on icon at bounding box center [325, 522] width 3 height 5
click at [318, 531] on div "PREV 28 ​ NEXT" at bounding box center [281, 523] width 134 height 17
click at [320, 537] on div "45 / 45 uploaded PREV 28 ​ NEXT Remove Save" at bounding box center [294, 523] width 589 height 29
click at [324, 526] on icon at bounding box center [325, 522] width 3 height 5
click at [314, 528] on h6 "NEXT" at bounding box center [312, 522] width 16 height 9
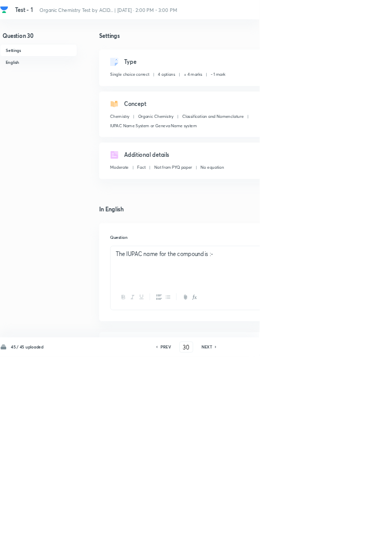
click at [312, 528] on h6 "NEXT" at bounding box center [312, 522] width 16 height 9
click at [310, 528] on h6 "NEXT" at bounding box center [312, 522] width 16 height 9
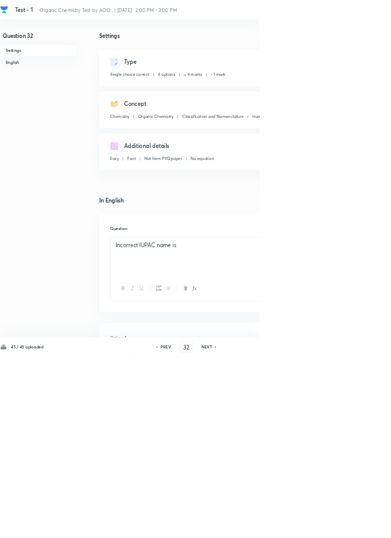
click at [315, 528] on h6 "NEXT" at bounding box center [312, 522] width 16 height 9
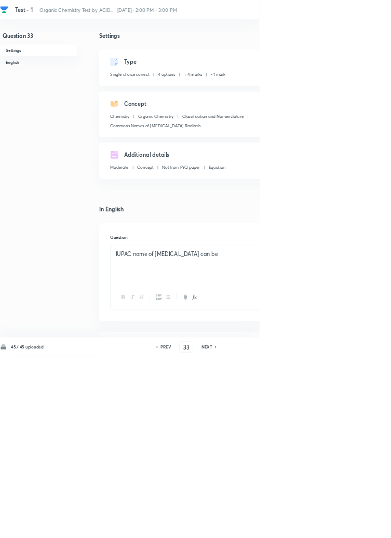
click at [310, 528] on h6 "NEXT" at bounding box center [312, 522] width 16 height 9
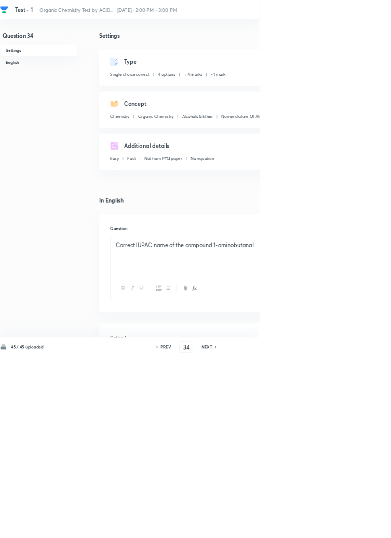
click at [310, 528] on h6 "NEXT" at bounding box center [312, 522] width 16 height 9
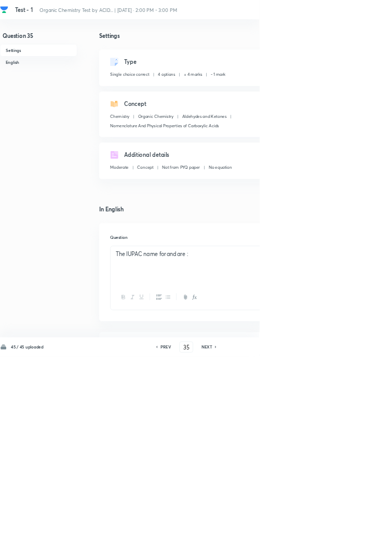
click at [309, 528] on h6 "NEXT" at bounding box center [312, 522] width 16 height 9
click at [316, 528] on h6 "NEXT" at bounding box center [312, 522] width 16 height 9
click at [313, 528] on h6 "NEXT" at bounding box center [312, 522] width 16 height 9
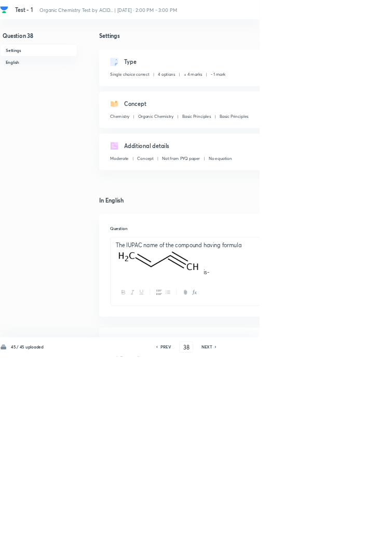
click at [311, 528] on h6 "NEXT" at bounding box center [312, 522] width 16 height 9
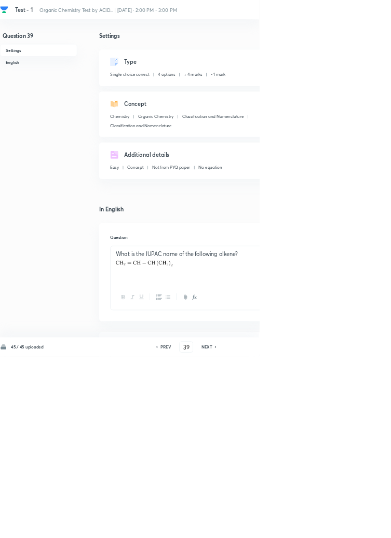
click at [315, 528] on h6 "NEXT" at bounding box center [312, 522] width 16 height 9
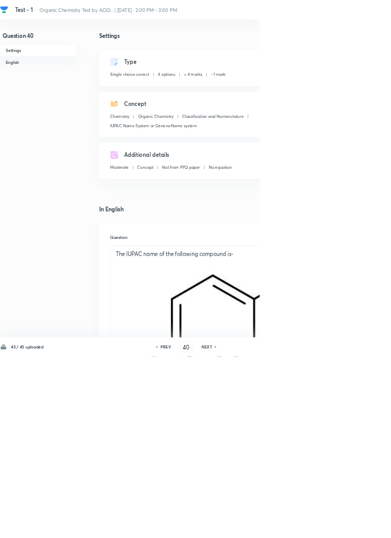
click at [324, 526] on icon at bounding box center [325, 522] width 3 height 5
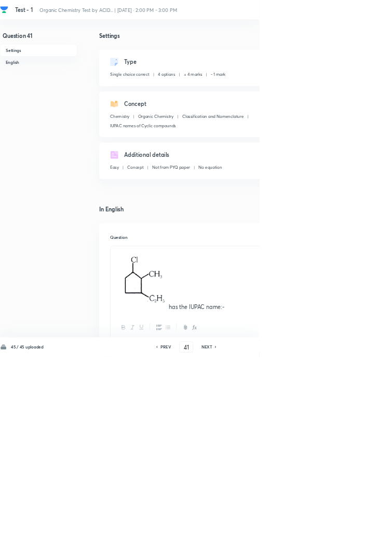
click at [317, 531] on div "PREV 41 ​ NEXT" at bounding box center [281, 523] width 134 height 17
click at [317, 528] on h6 "NEXT" at bounding box center [312, 522] width 16 height 9
click at [326, 526] on icon at bounding box center [325, 522] width 3 height 5
click at [325, 526] on icon at bounding box center [325, 522] width 3 height 5
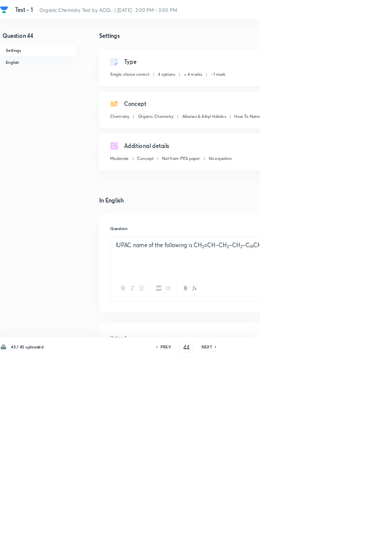
click at [250, 528] on h6 "PREV" at bounding box center [250, 522] width 16 height 9
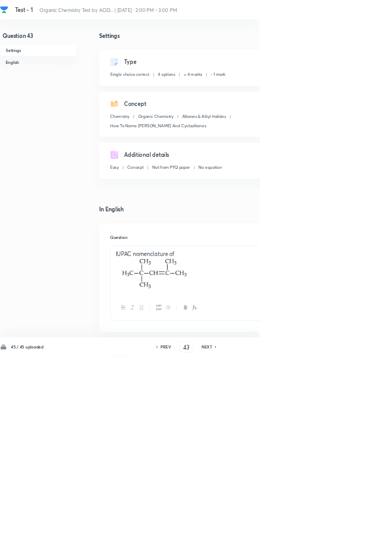
click at [247, 528] on h6 "PREV" at bounding box center [250, 522] width 16 height 9
click at [326, 525] on icon at bounding box center [325, 523] width 2 height 3
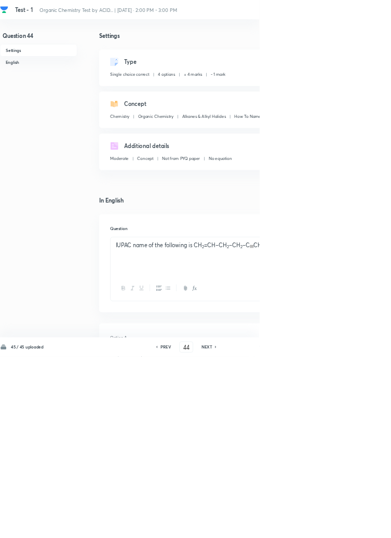
click at [324, 526] on icon at bounding box center [325, 522] width 3 height 5
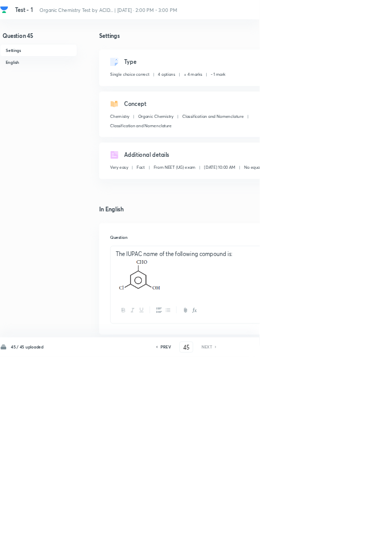
click at [325, 526] on icon at bounding box center [325, 522] width 3 height 5
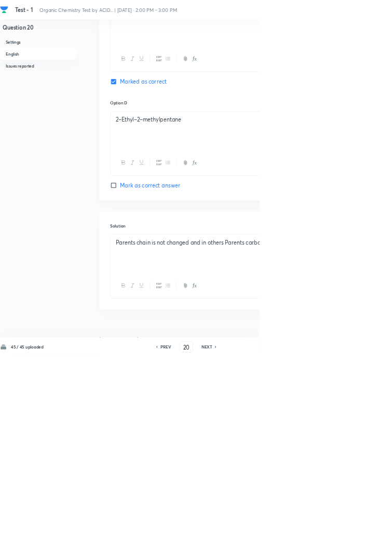
scroll to position [1092, 0]
